Goal: Register for event/course

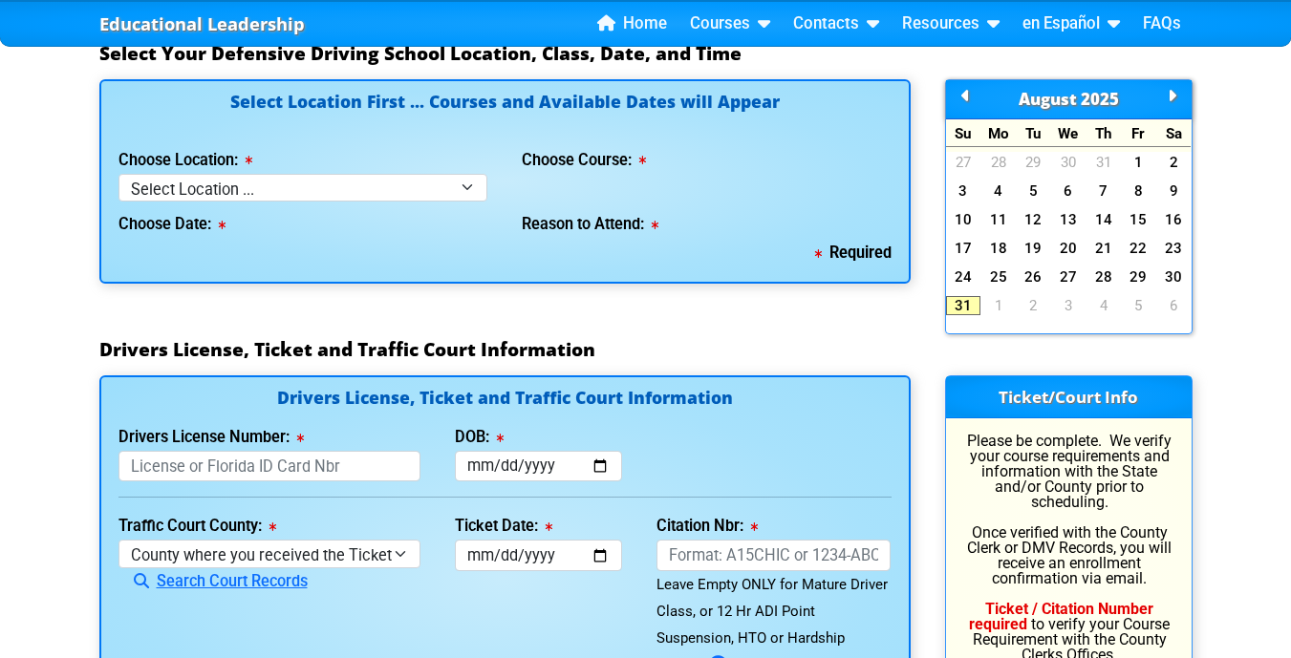
scroll to position [1778, 0]
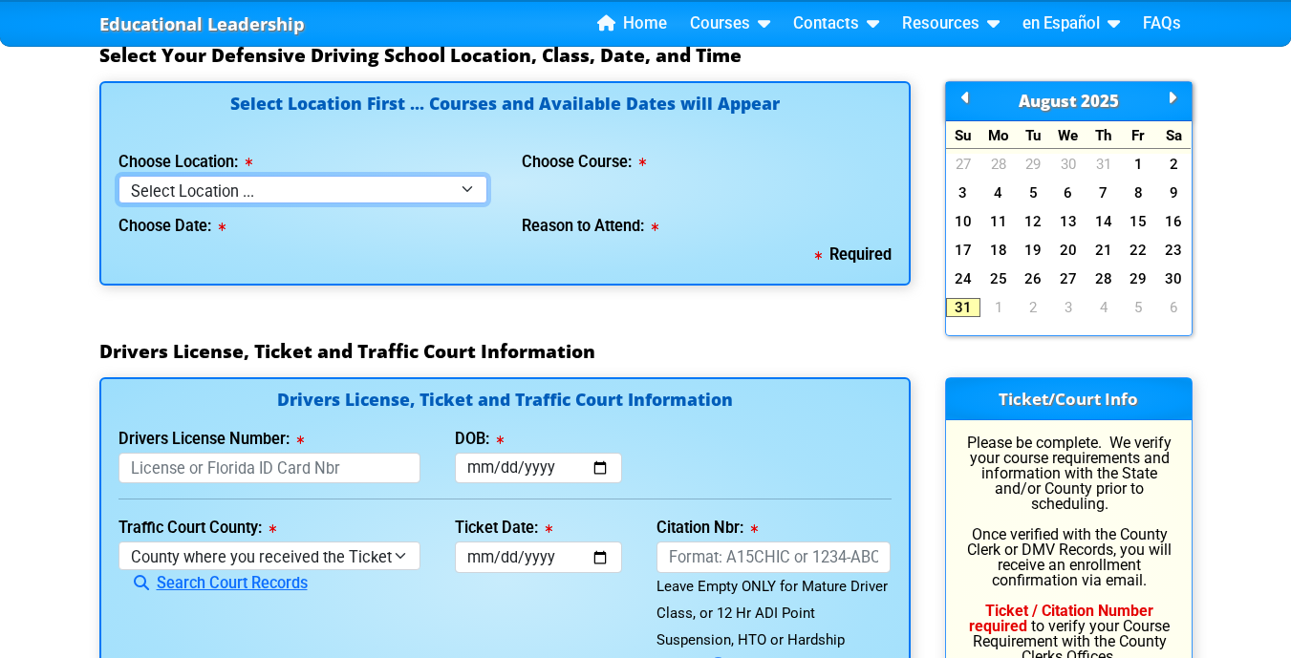
click at [471, 189] on select "Select Location ... Tampa Orlando Kissimmee [GEOGRAPHIC_DATA] - en español [GEO…" at bounding box center [303, 190] width 370 height 28
select select "2"
click at [118, 176] on select "Select Location ... Tampa Orlando Kissimmee [GEOGRAPHIC_DATA] - en español [GEO…" at bounding box center [303, 190] width 370 height 28
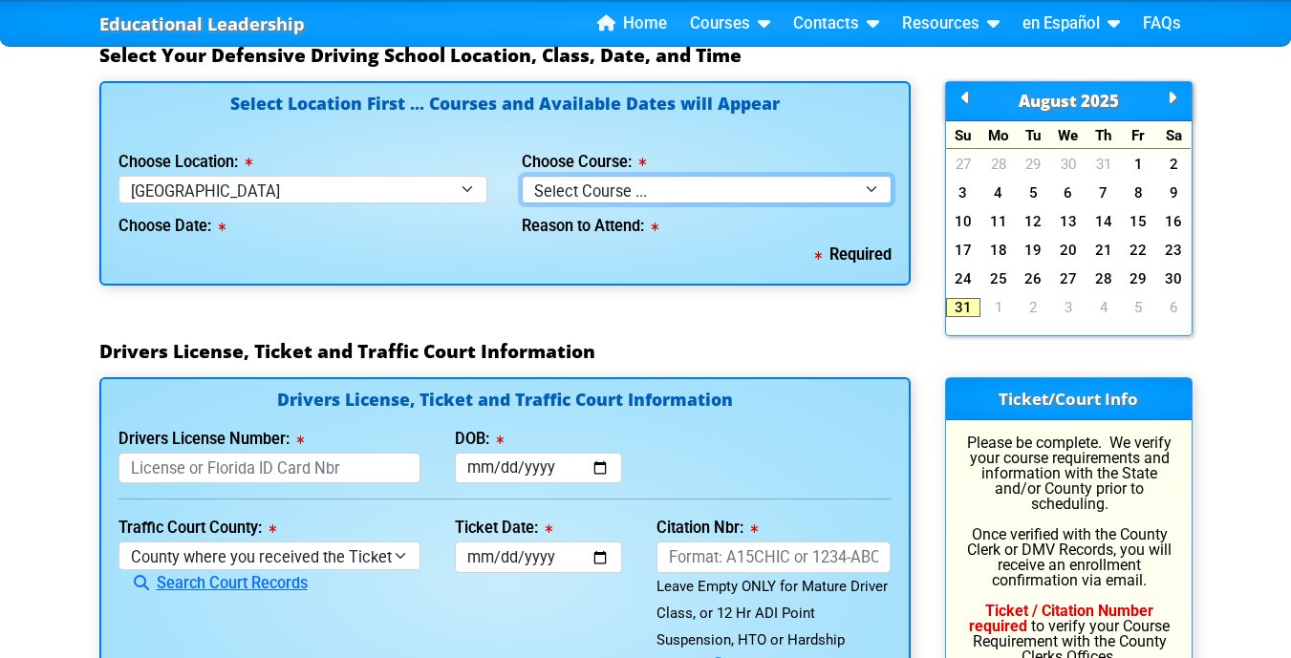
click at [881, 184] on select "Select Course ... 4 Hour BDI Class (Basic Course & TCAC) 4 Hour Under 25 Class …" at bounding box center [707, 190] width 370 height 28
select select "1"
click at [522, 176] on select "Select Course ... 4 Hour BDI Class (Basic Course & TCAC) 4 Hour Under 25 Class …" at bounding box center [707, 190] width 370 height 28
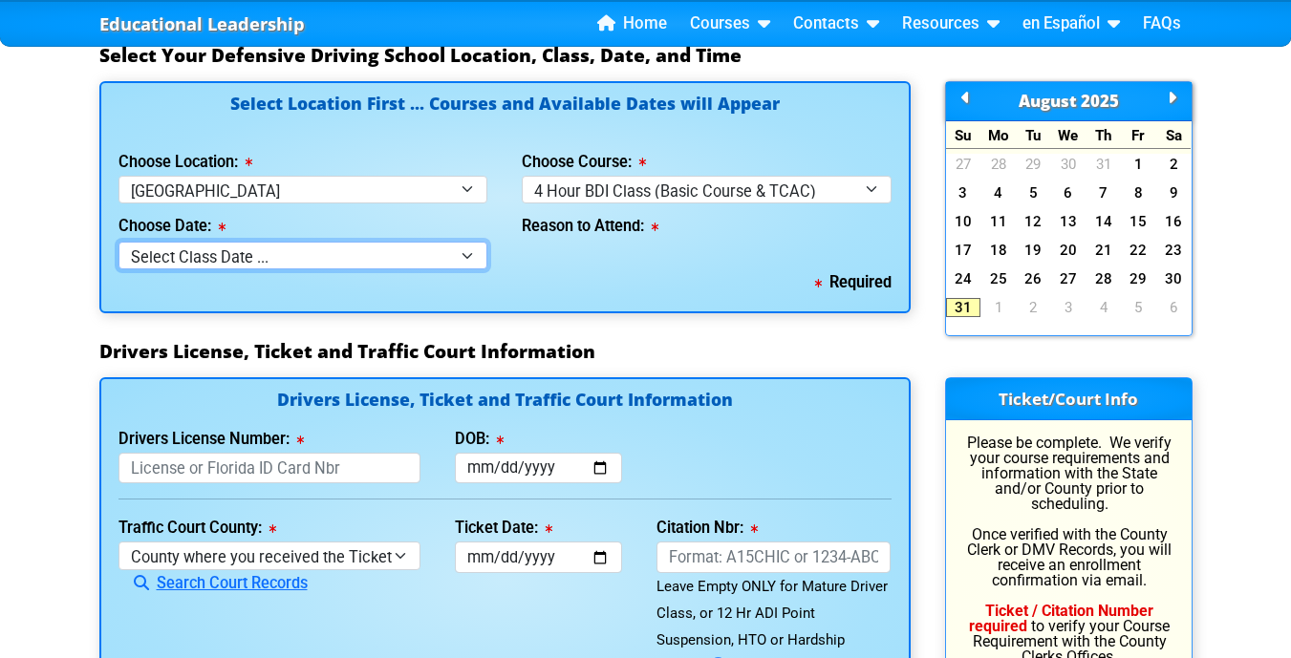
click at [476, 260] on select "Select Class Date ... [DATE] -- Registration Closed @ 4:00pm [DATE] -- ([DATE] …" at bounding box center [303, 256] width 370 height 28
select select "[DATE], 4"
click at [118, 242] on select "Select Class Date ... [DATE] -- Registration Closed @ 4:00pm [DATE] -- ([DATE] …" at bounding box center [303, 256] width 370 height 28
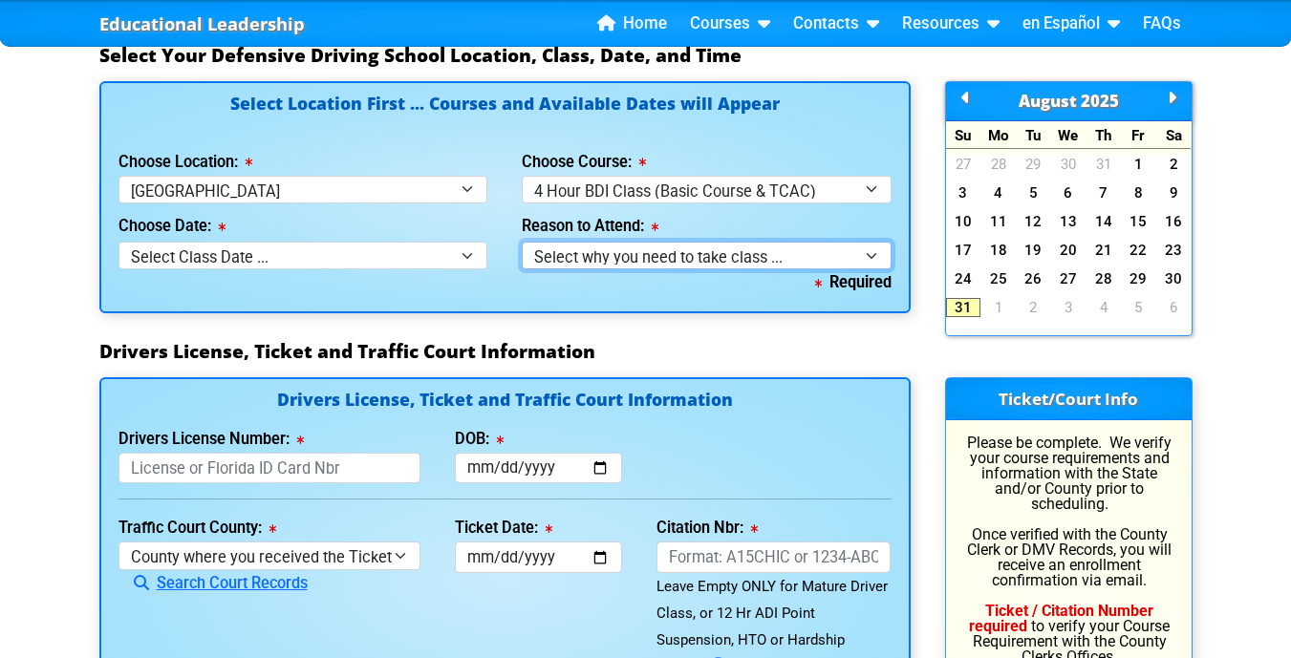
click at [875, 253] on select "Select why you need to take class ... Election for Traffic Ticket (No Points) C…" at bounding box center [707, 256] width 370 height 28
select select "BDI - Election for Traffic Ticket"
click at [522, 242] on select "Select why you need to take class ... Election for Traffic Ticket (No Points) C…" at bounding box center [707, 256] width 370 height 28
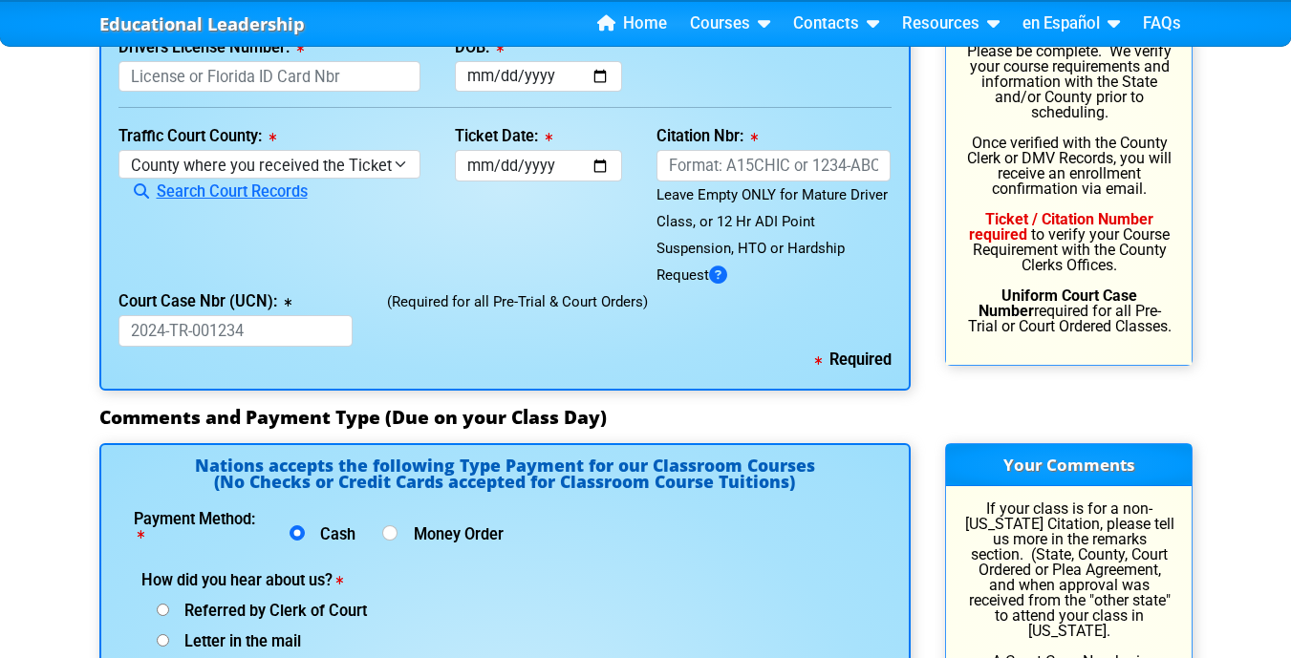
scroll to position [2170, 0]
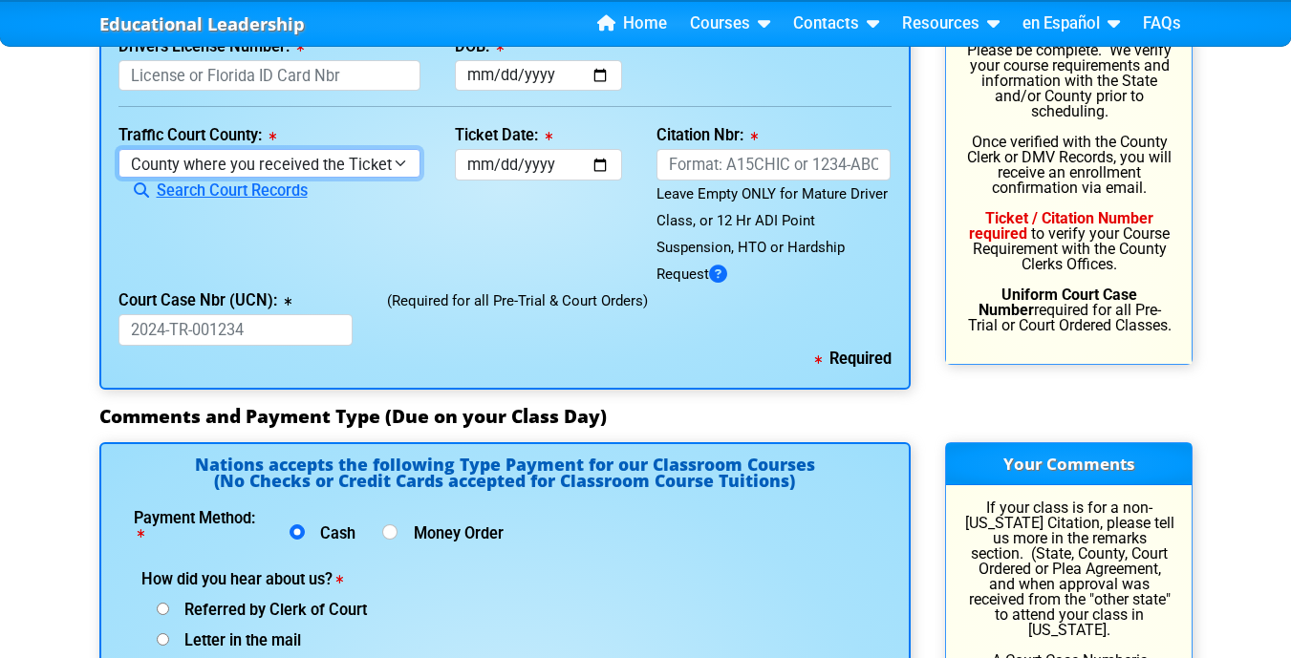
click at [404, 169] on select "County where you received the Ticket Out of State Out of State - [US_STATE] Out…" at bounding box center [269, 163] width 302 height 28
select select "{"countyName":"[GEOGRAPHIC_DATA]","state":"[US_STATE]","uniqueId":"8517cbb9-d23…"
click at [118, 149] on select "County where you received the Ticket Out of State Out of State - [US_STATE] Out…" at bounding box center [269, 163] width 302 height 28
